Goal: Task Accomplishment & Management: Manage account settings

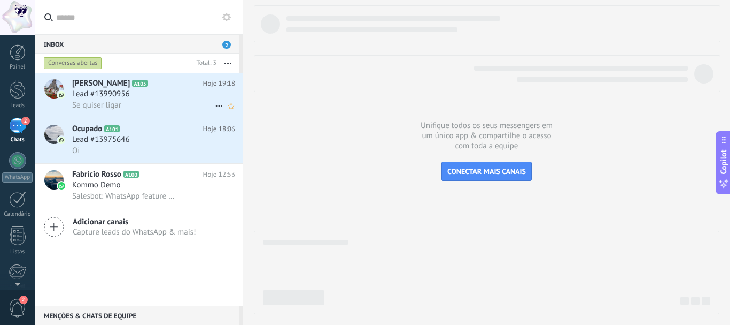
click at [129, 102] on div "Se quiser ligar" at bounding box center [153, 104] width 163 height 11
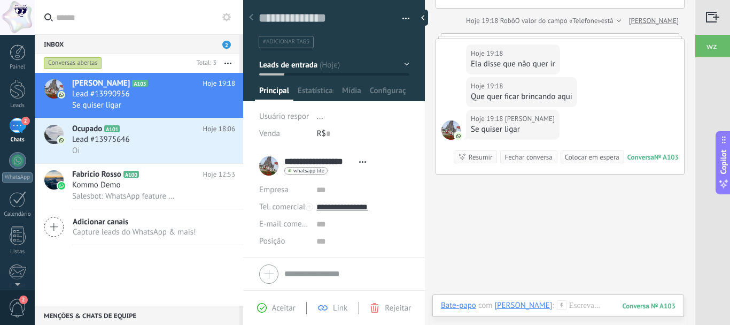
scroll to position [156, 0]
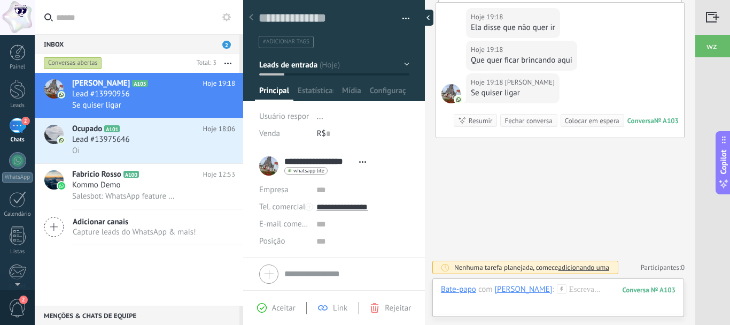
click at [426, 13] on div at bounding box center [426, 18] width 16 height 16
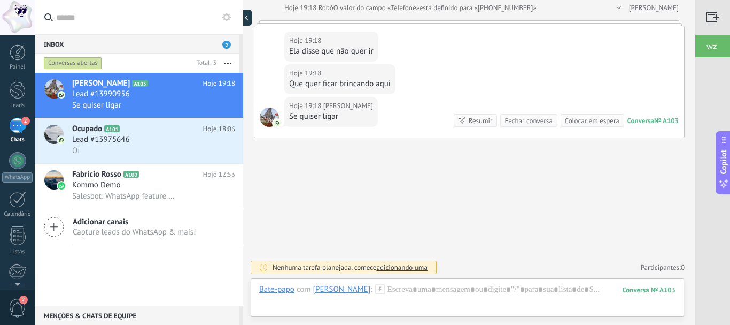
type textarea "**********"
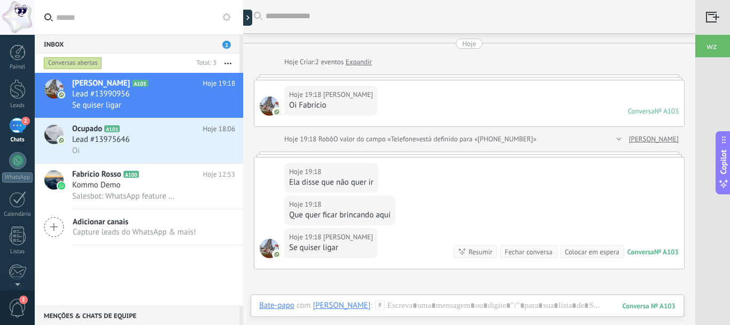
scroll to position [0, 0]
click at [226, 45] on span "2" at bounding box center [226, 45] width 9 height 8
click at [227, 65] on button "button" at bounding box center [228, 62] width 23 height 19
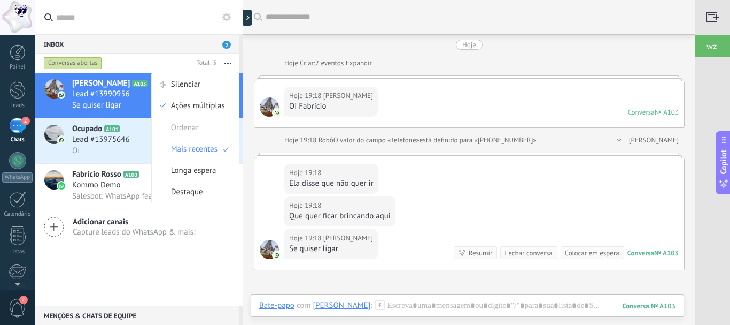
click at [227, 65] on button "button" at bounding box center [228, 62] width 23 height 19
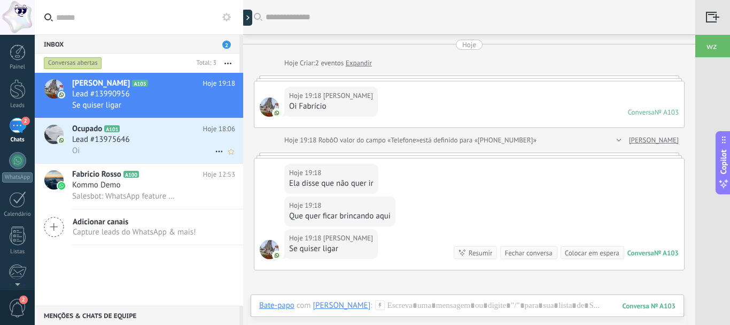
click at [213, 153] on icon at bounding box center [219, 151] width 13 height 13
click at [258, 172] on span "Conversa fechada" at bounding box center [260, 177] width 60 height 21
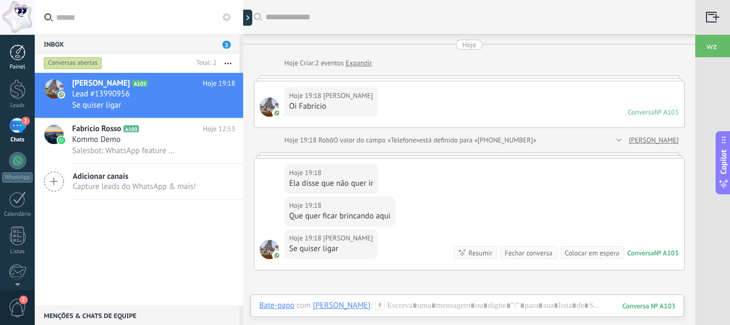
click at [17, 59] on div at bounding box center [18, 52] width 16 height 16
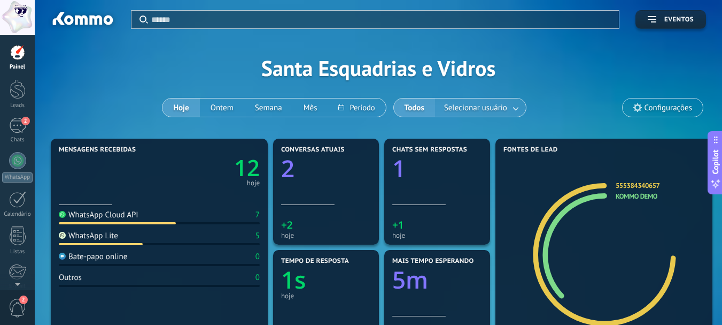
click at [518, 108] on link at bounding box center [516, 108] width 19 height 18
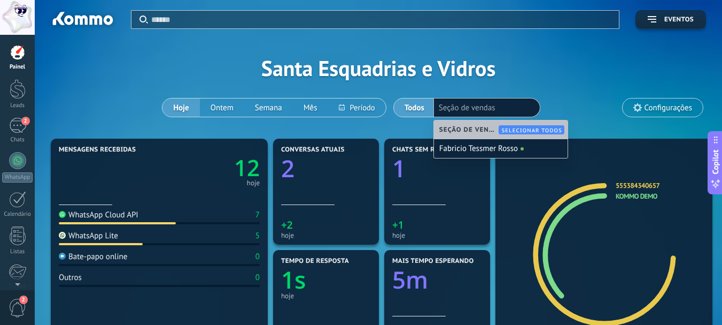
click at [555, 93] on div "Aplicar Eventos Santa Esquadrias e Vidros Hoje Ontem Semana Mês Todos Seleciona…" at bounding box center [379, 68] width 656 height 136
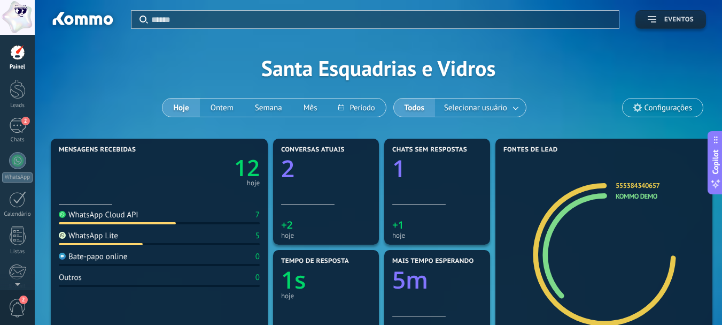
click at [659, 14] on button "Eventos" at bounding box center [671, 19] width 71 height 19
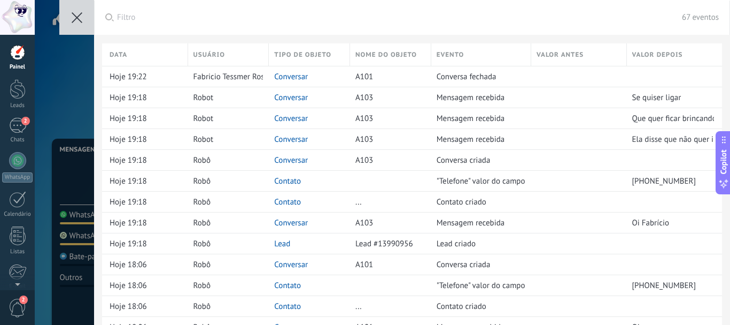
click at [79, 15] on use at bounding box center [77, 17] width 11 height 11
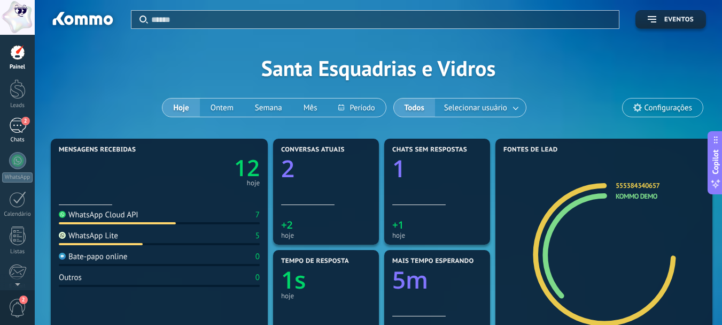
click at [26, 126] on div "2" at bounding box center [17, 126] width 17 height 16
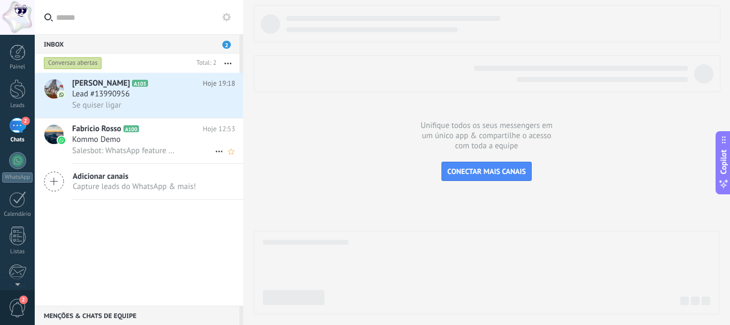
click at [137, 138] on div "Kommo Demo" at bounding box center [153, 139] width 163 height 11
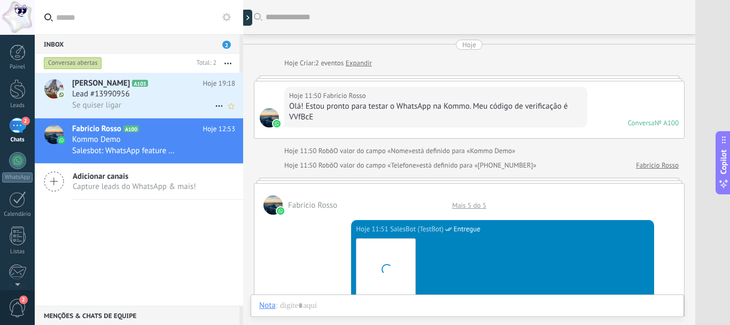
click at [143, 95] on div "Lead #13990956" at bounding box center [153, 94] width 163 height 11
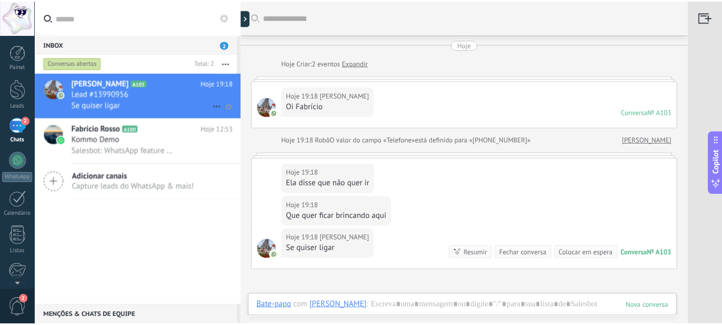
scroll to position [87, 0]
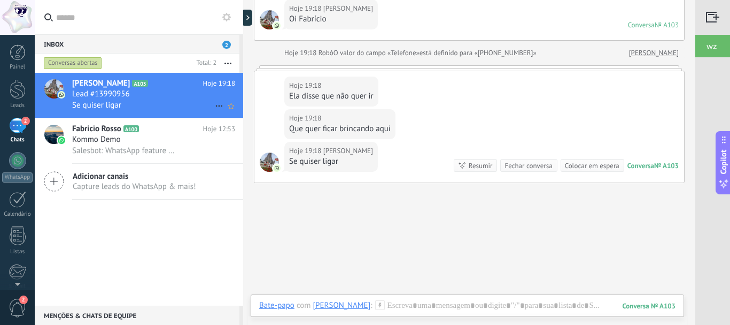
click at [215, 107] on icon at bounding box center [219, 105] width 13 height 13
click at [520, 165] on div at bounding box center [365, 162] width 730 height 325
click at [215, 107] on icon "Marcar como respondida Conversa fechada" at bounding box center [219, 105] width 13 height 13
click at [409, 257] on div at bounding box center [365, 162] width 730 height 325
click at [20, 49] on div at bounding box center [18, 52] width 16 height 16
